Goal: Task Accomplishment & Management: Manage account settings

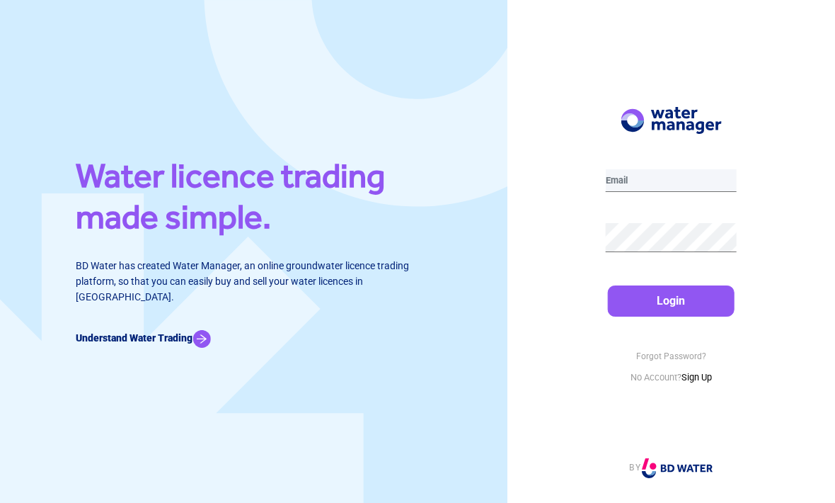
click at [660, 192] on input "email" at bounding box center [671, 180] width 131 height 23
type input "[EMAIL_ADDRESS][DOMAIN_NAME]"
click at [671, 316] on button "Login" at bounding box center [671, 300] width 127 height 31
click at [666, 316] on button "Login" at bounding box center [671, 300] width 127 height 31
click at [668, 316] on button "Login" at bounding box center [671, 300] width 127 height 31
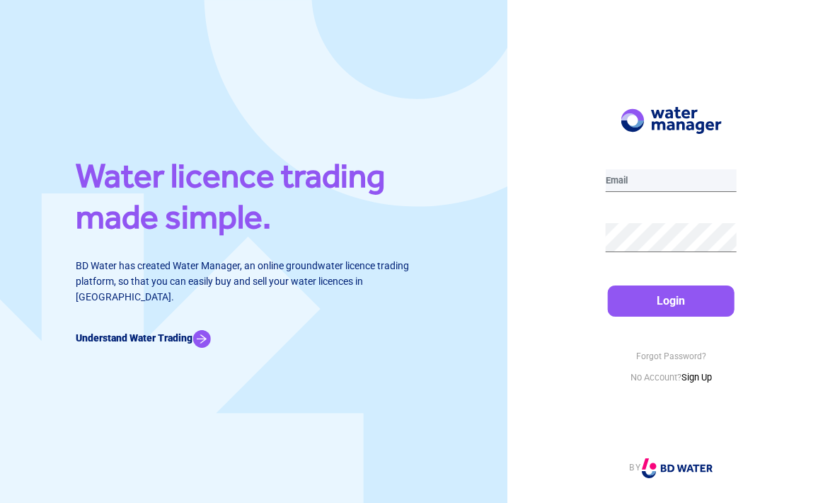
type input "[EMAIL_ADDRESS][DOMAIN_NAME]"
click at [667, 316] on button "Login" at bounding box center [671, 300] width 127 height 31
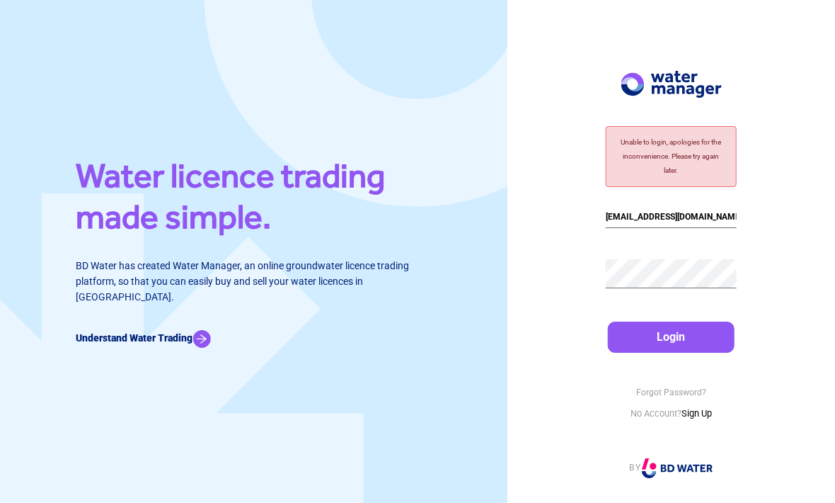
click at [665, 352] on button "Login" at bounding box center [671, 336] width 127 height 31
click at [677, 352] on button "Login" at bounding box center [671, 336] width 127 height 31
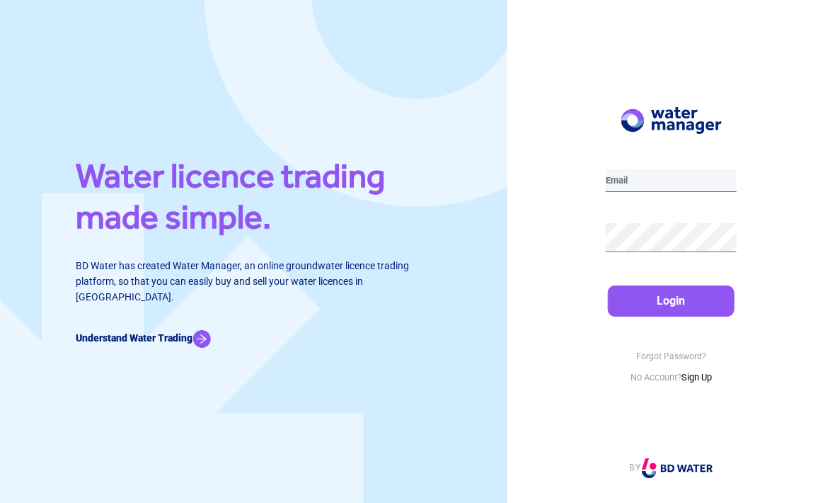
type input "[EMAIL_ADDRESS][DOMAIN_NAME]"
click at [665, 316] on button "Login" at bounding box center [671, 300] width 127 height 31
click at [653, 316] on button "Login" at bounding box center [671, 300] width 127 height 31
click at [667, 316] on button "Login" at bounding box center [671, 300] width 127 height 31
click at [673, 316] on button "Login" at bounding box center [671, 300] width 127 height 31
